Goal: Information Seeking & Learning: Learn about a topic

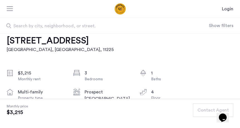
scroll to position [149, 0]
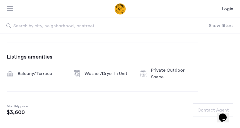
scroll to position [278, 0]
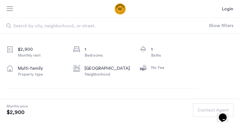
scroll to position [174, 0]
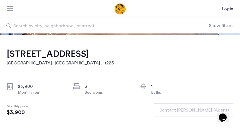
scroll to position [130, 0]
